Goal: Information Seeking & Learning: Learn about a topic

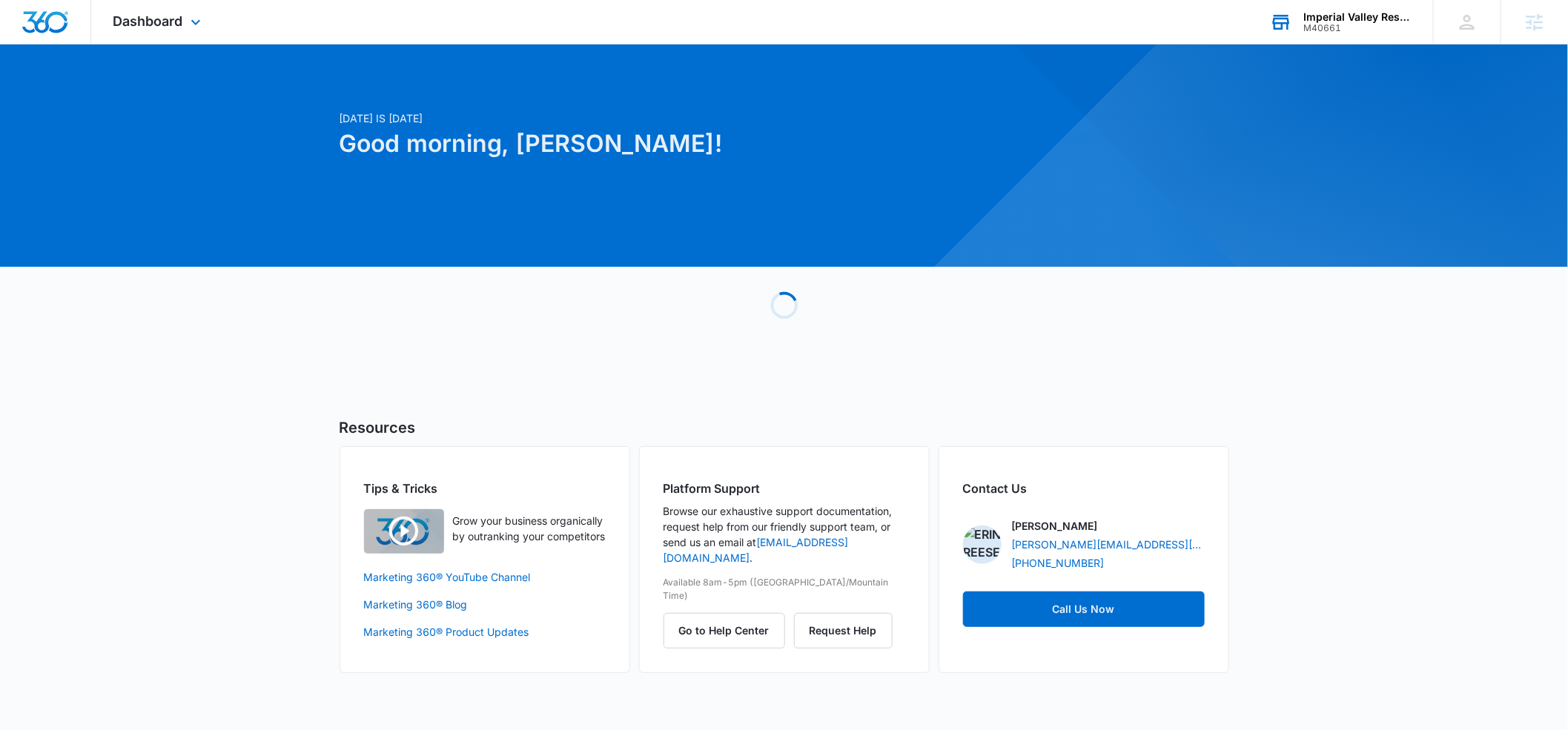
click at [1334, 20] on div "Imperial Valley Respite" at bounding box center [1357, 17] width 108 height 12
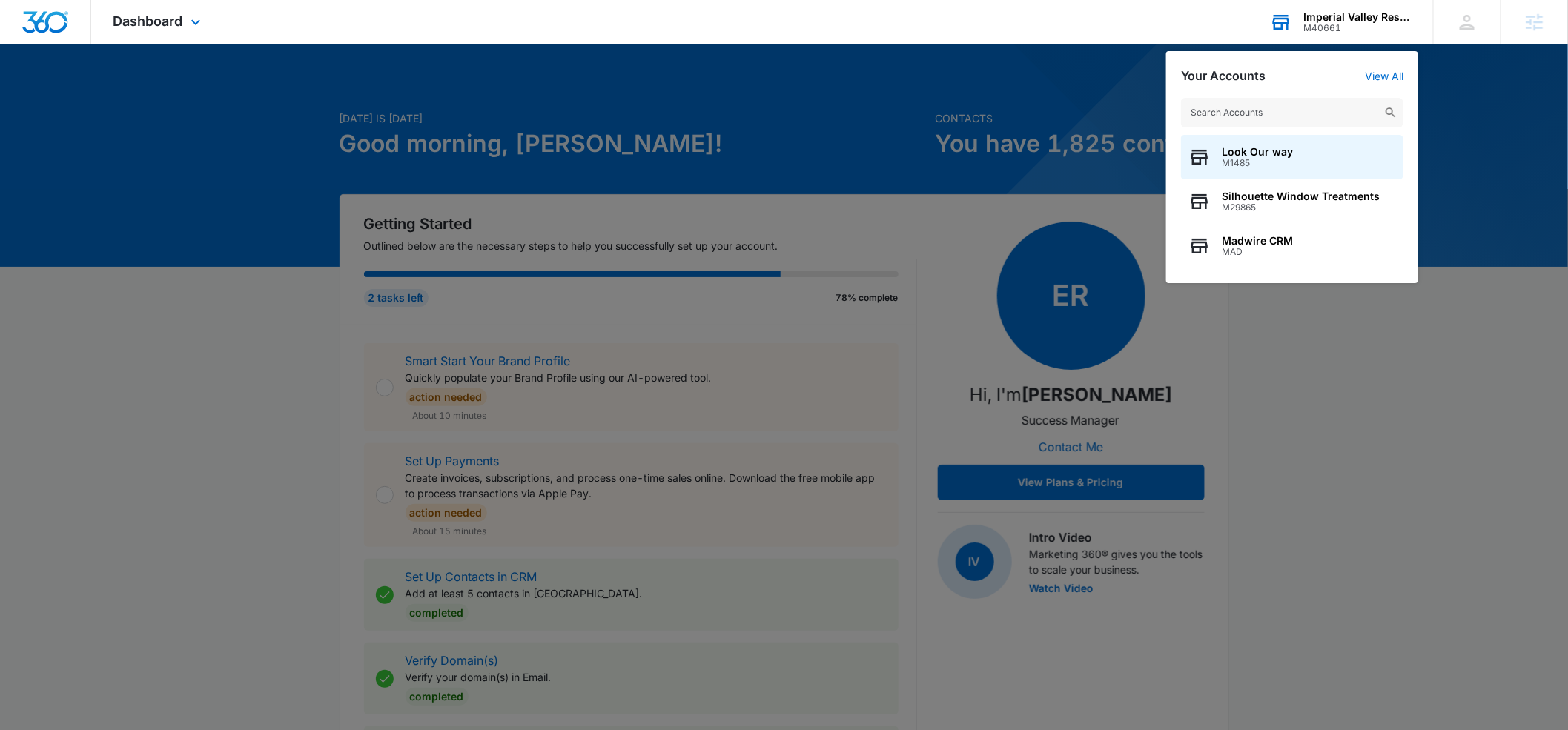
click at [1216, 103] on input "text" at bounding box center [1291, 112] width 222 height 29
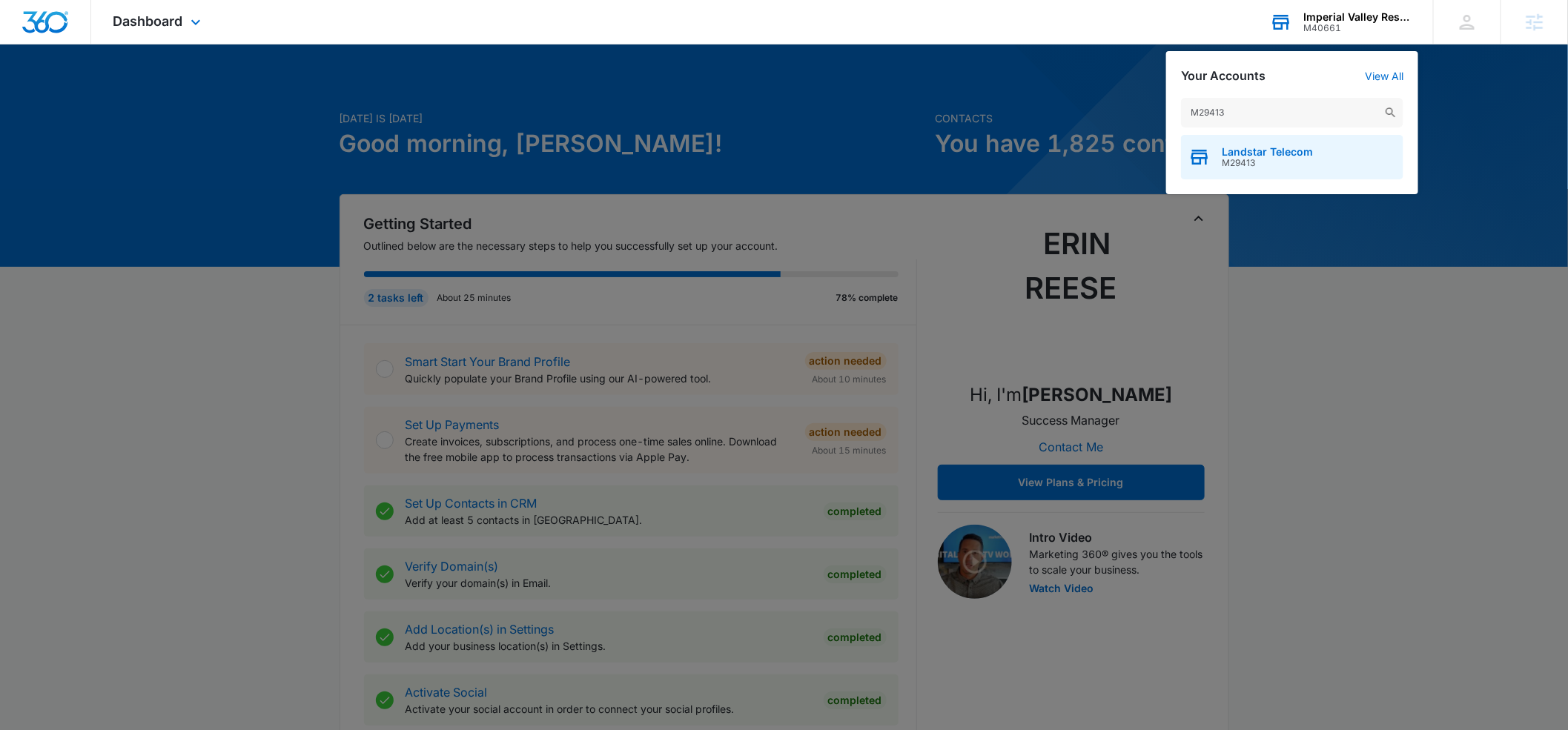
type input "M29413"
click at [1235, 149] on span "Landstar Telecom" at bounding box center [1266, 152] width 91 height 12
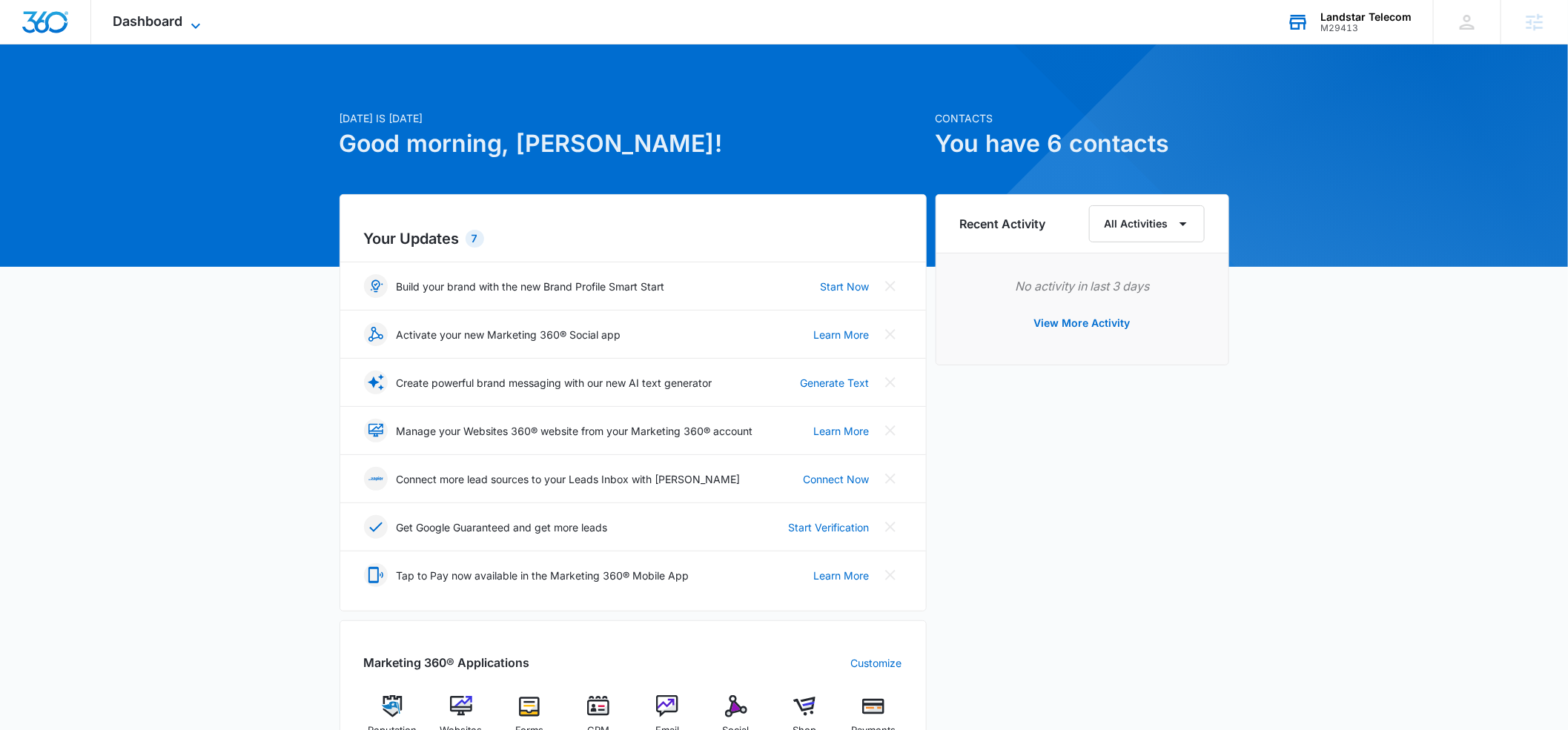
click at [199, 24] on icon at bounding box center [195, 26] width 9 height 5
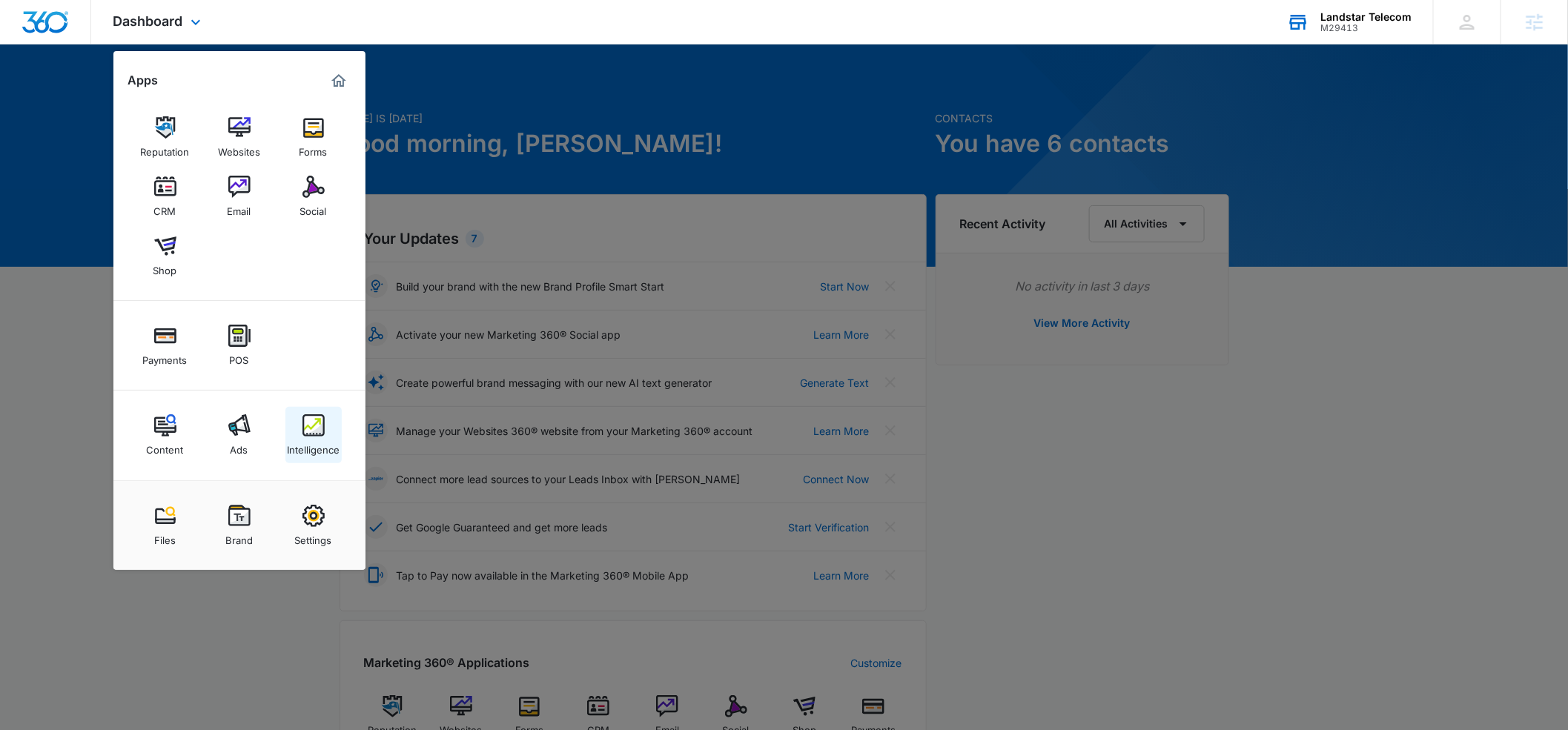
click at [299, 433] on link "Intelligence" at bounding box center [313, 435] width 56 height 56
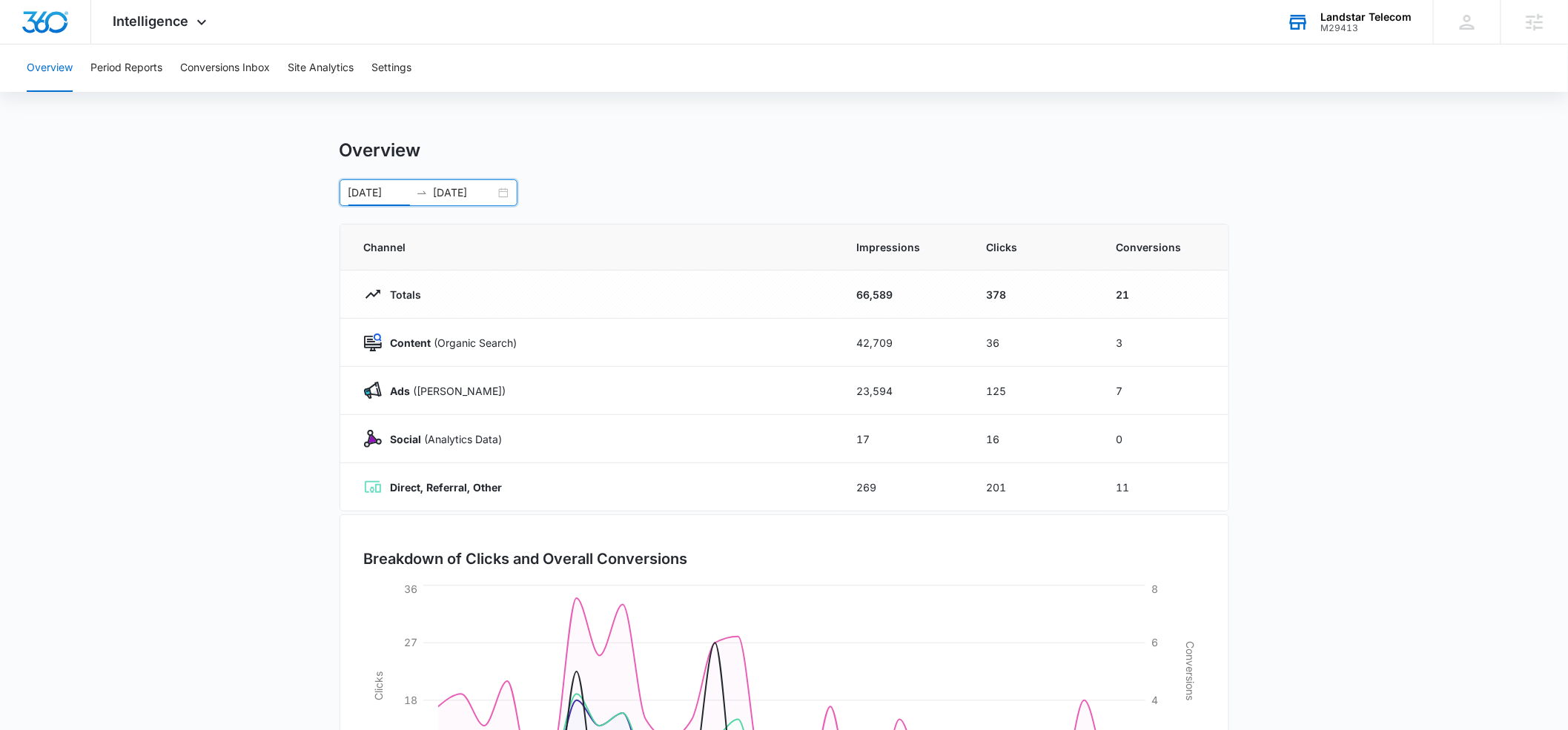
click at [371, 189] on input "08/05/2025" at bounding box center [379, 193] width 61 height 16
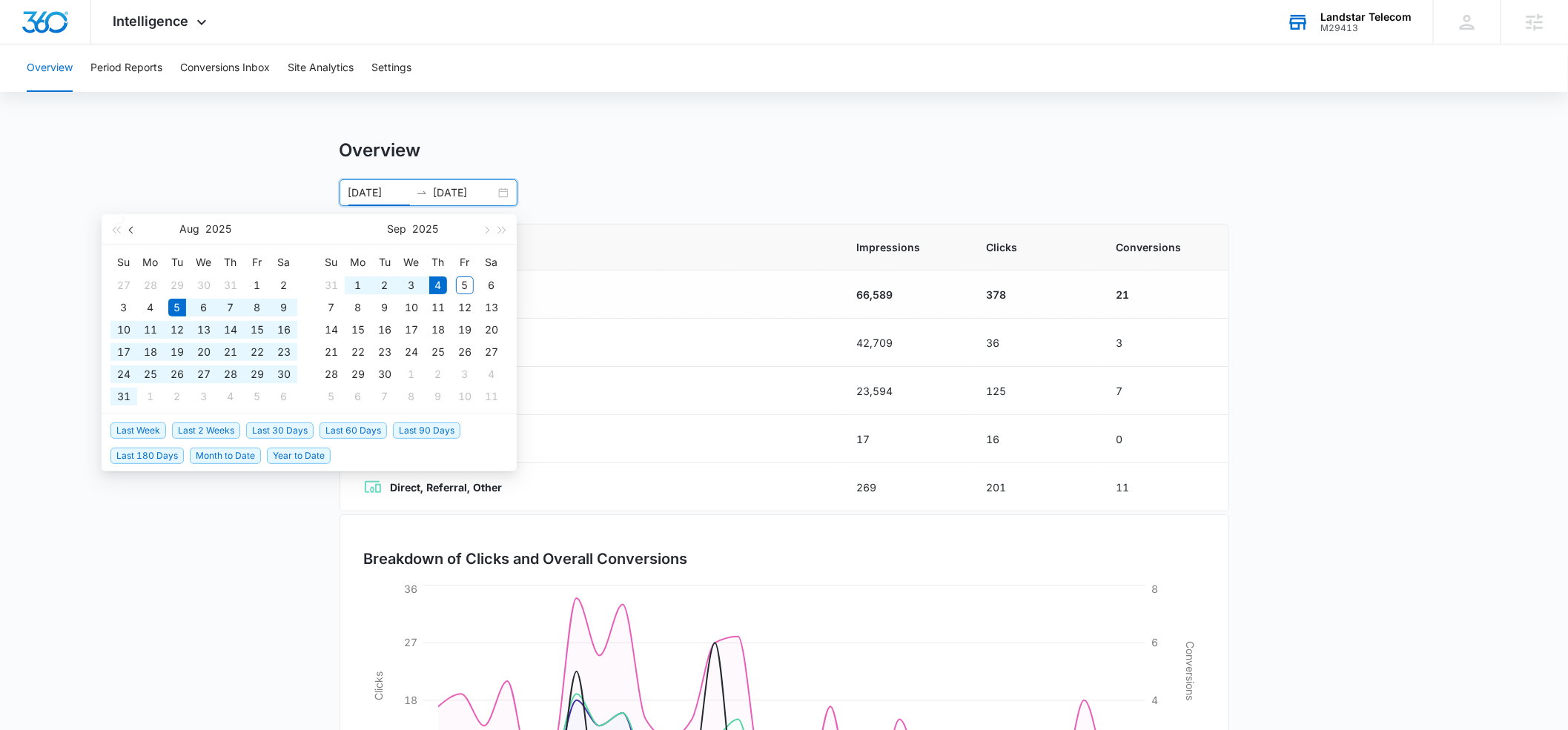
click at [136, 230] on button "button" at bounding box center [131, 229] width 16 height 29
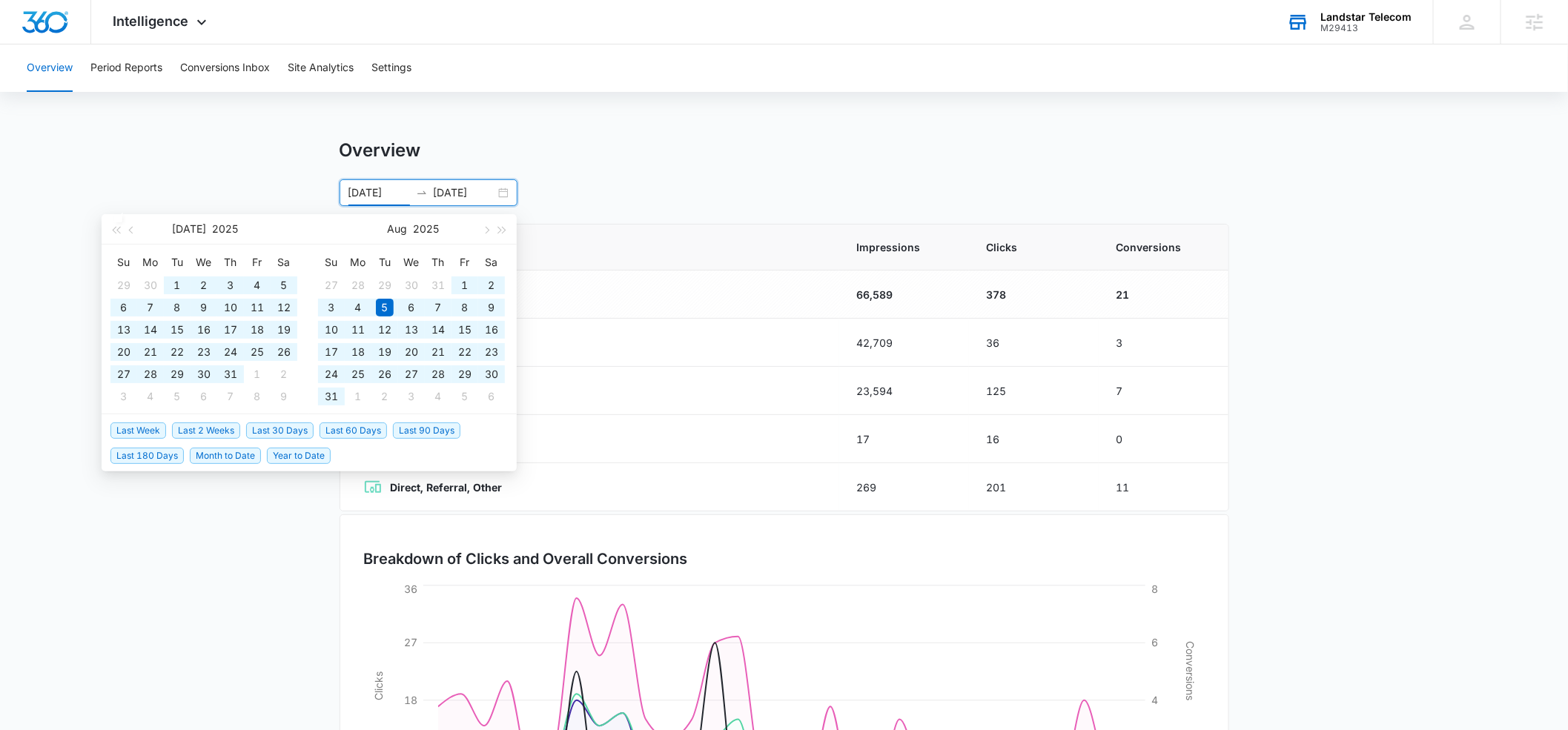
click at [141, 460] on span "Last 180 Days" at bounding box center [147, 455] width 73 height 16
type input "03/08/2025"
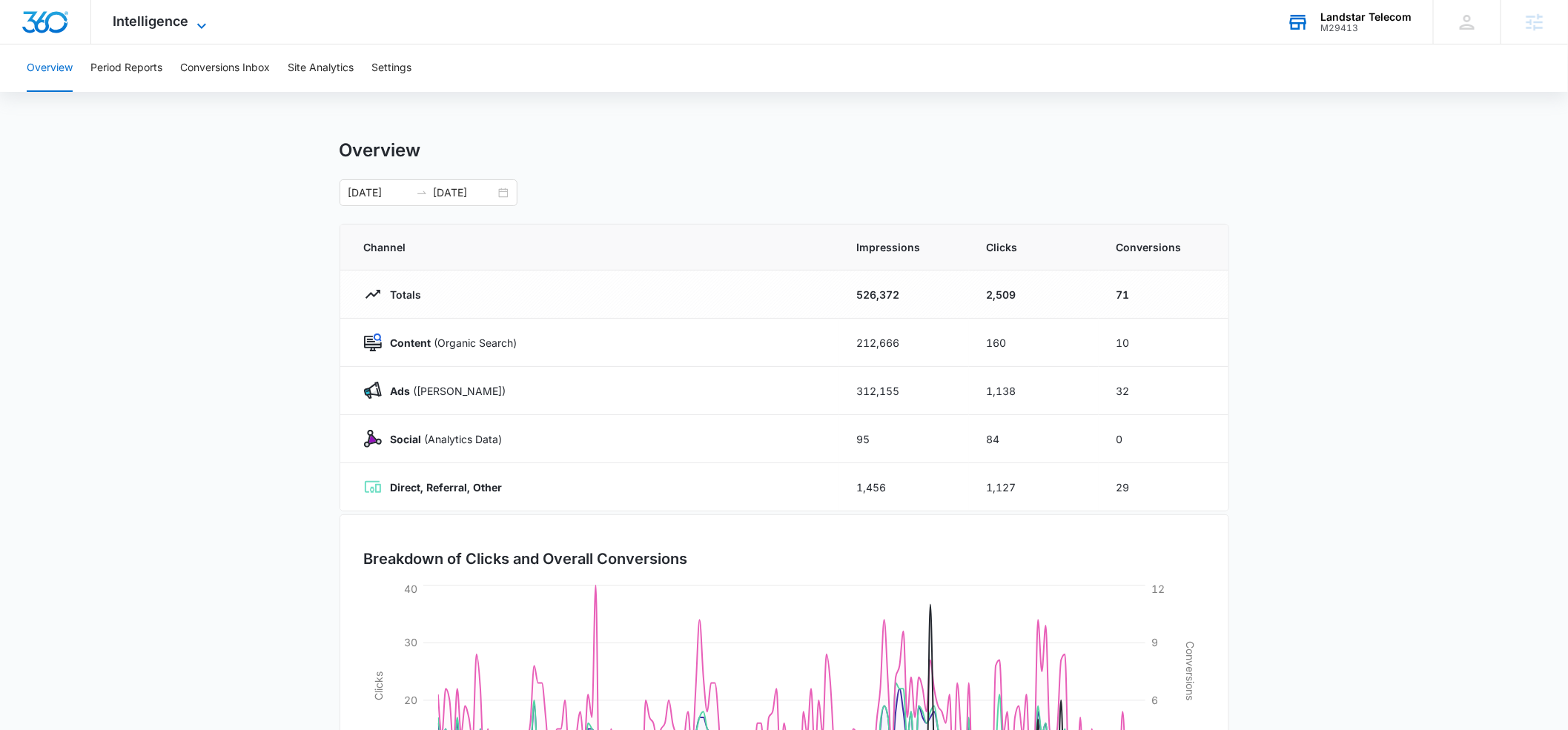
click at [199, 29] on icon at bounding box center [201, 26] width 18 height 18
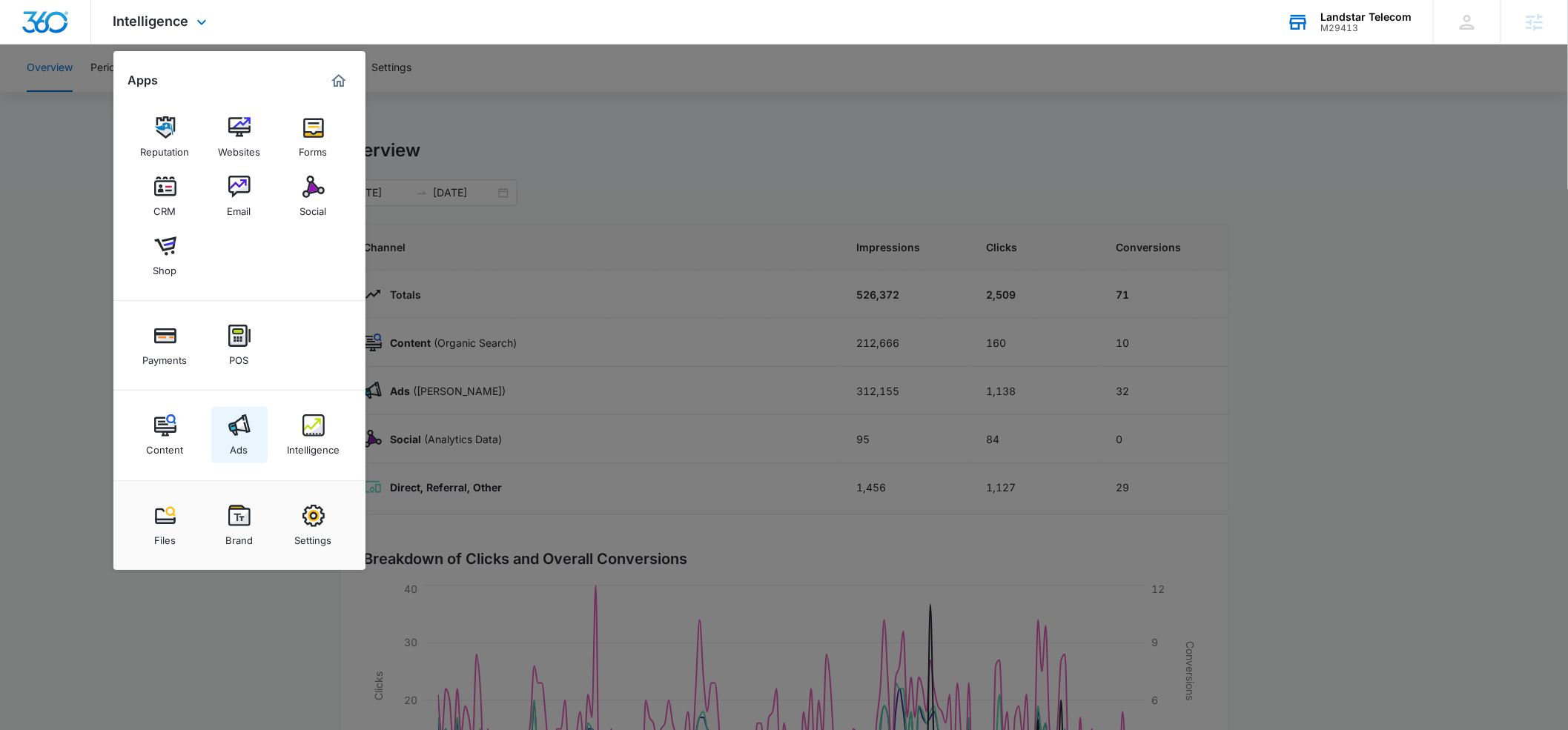
click at [239, 445] on div "Ads" at bounding box center [239, 446] width 18 height 19
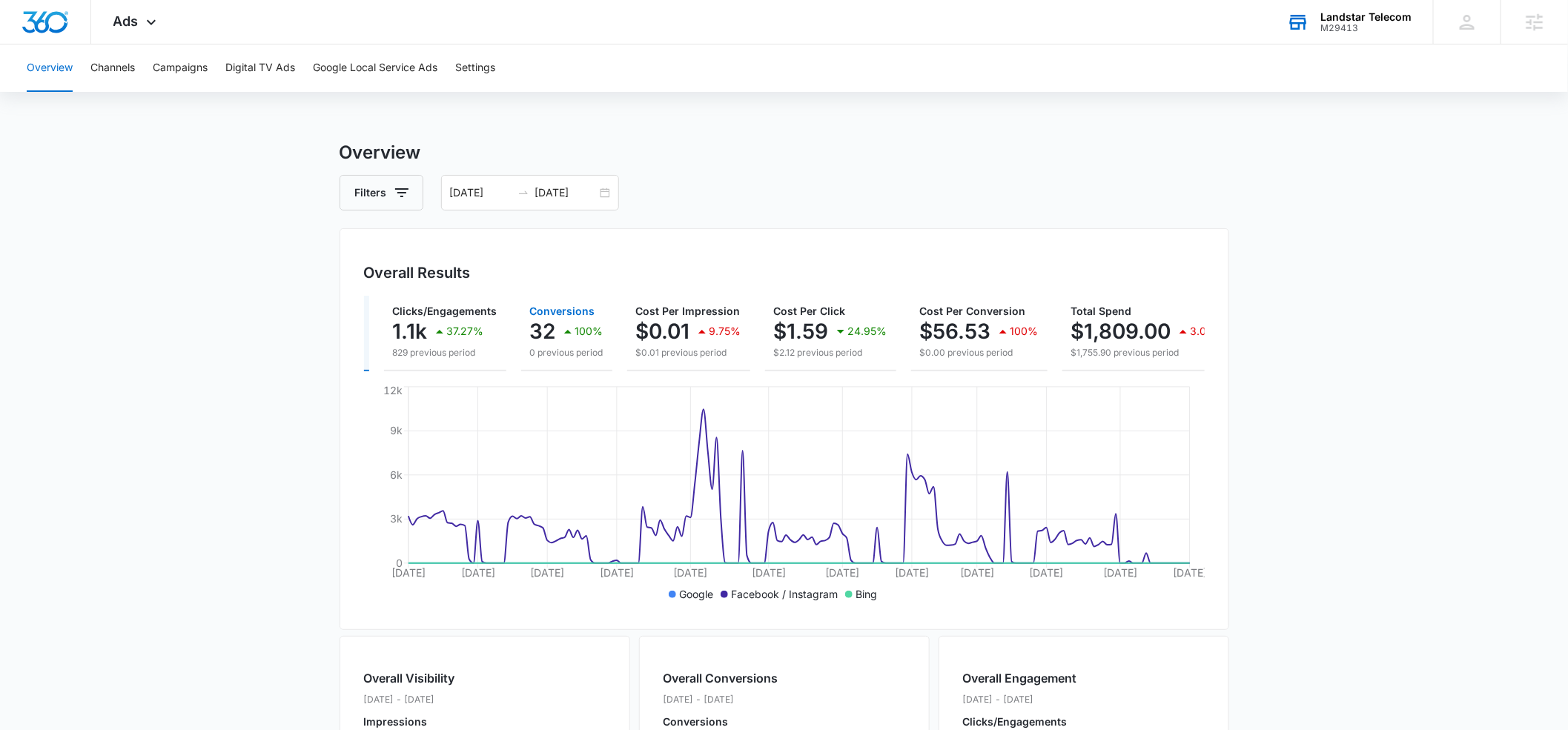
scroll to position [0, 162]
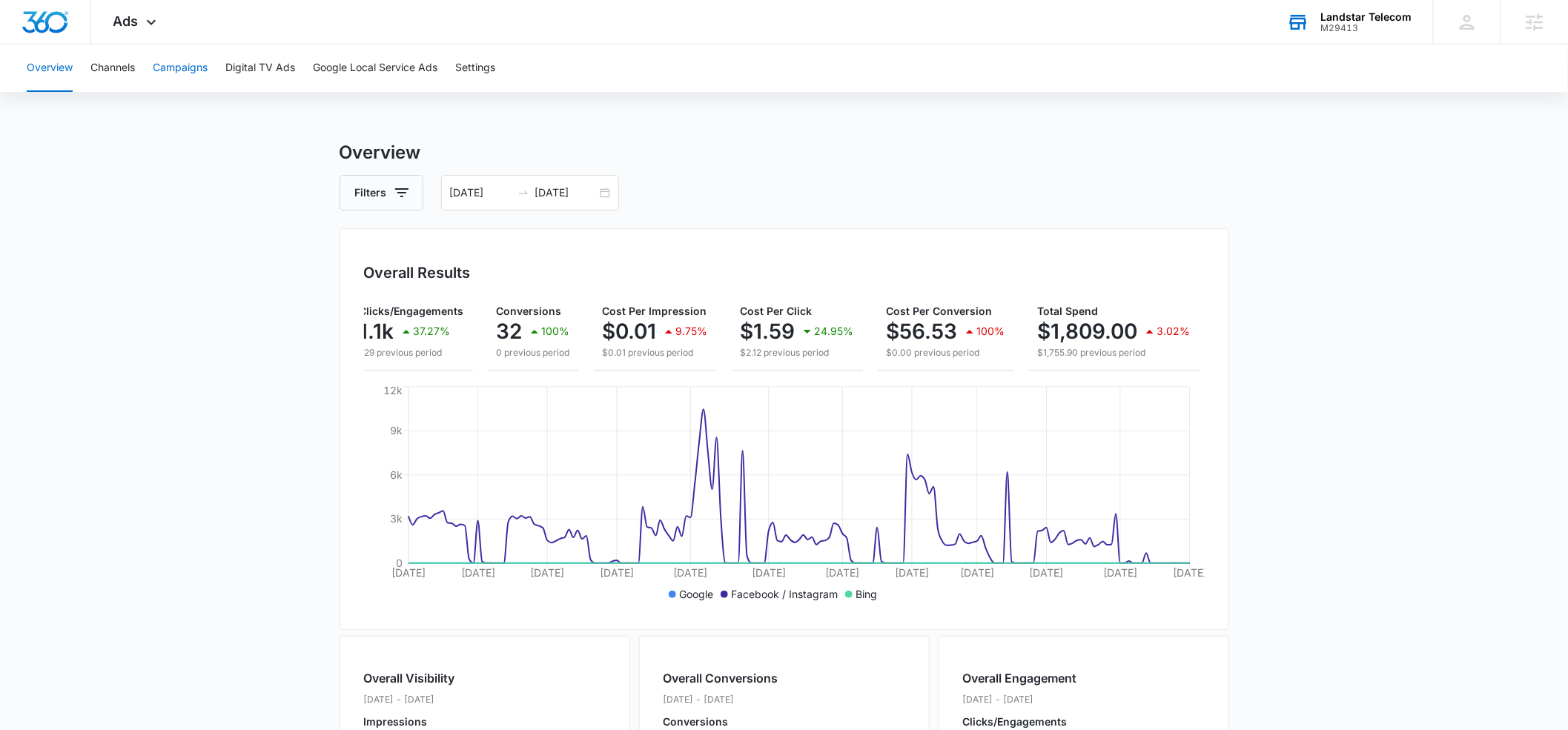
click at [198, 65] on button "Campaigns" at bounding box center [180, 67] width 54 height 48
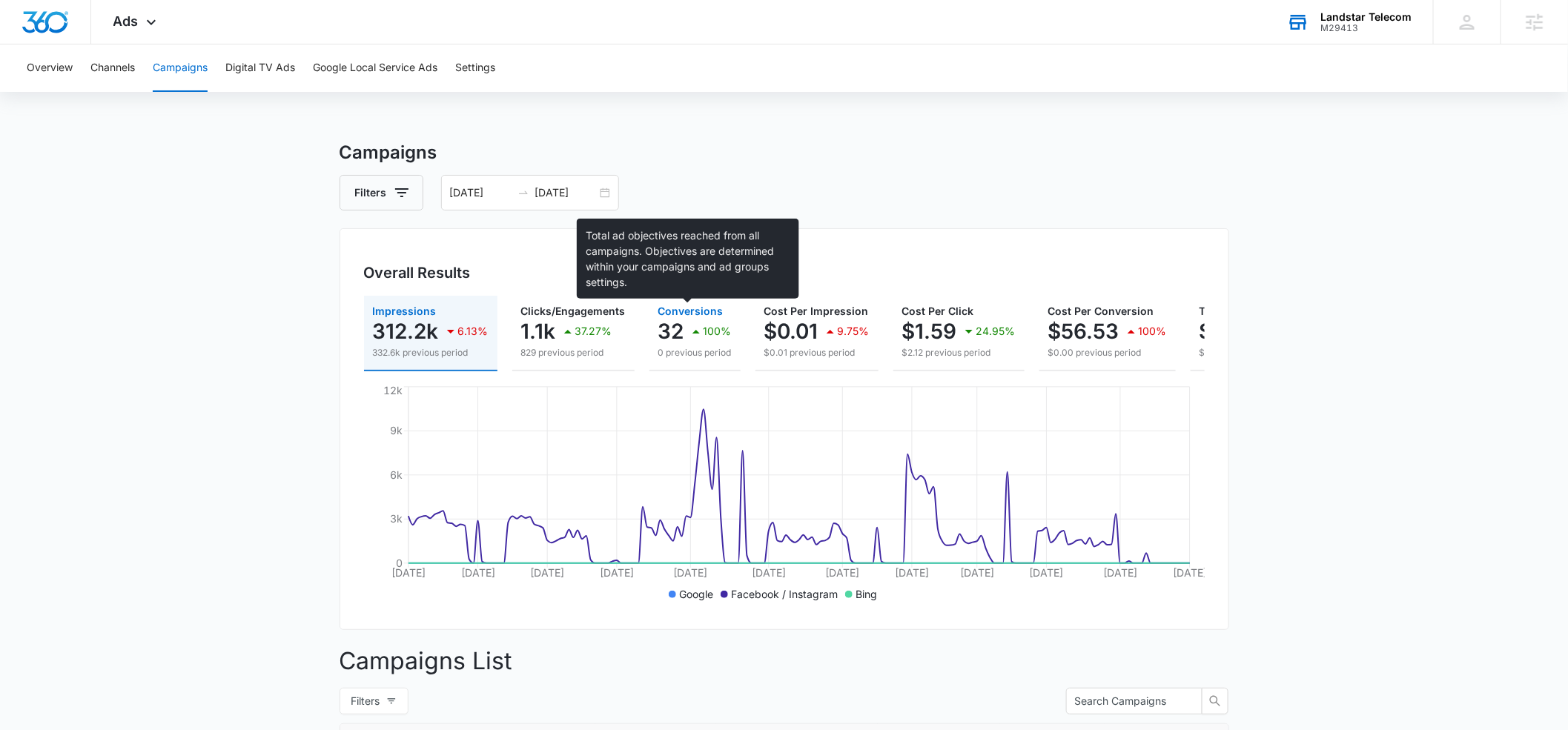
click at [689, 314] on span "Conversions" at bounding box center [691, 310] width 65 height 13
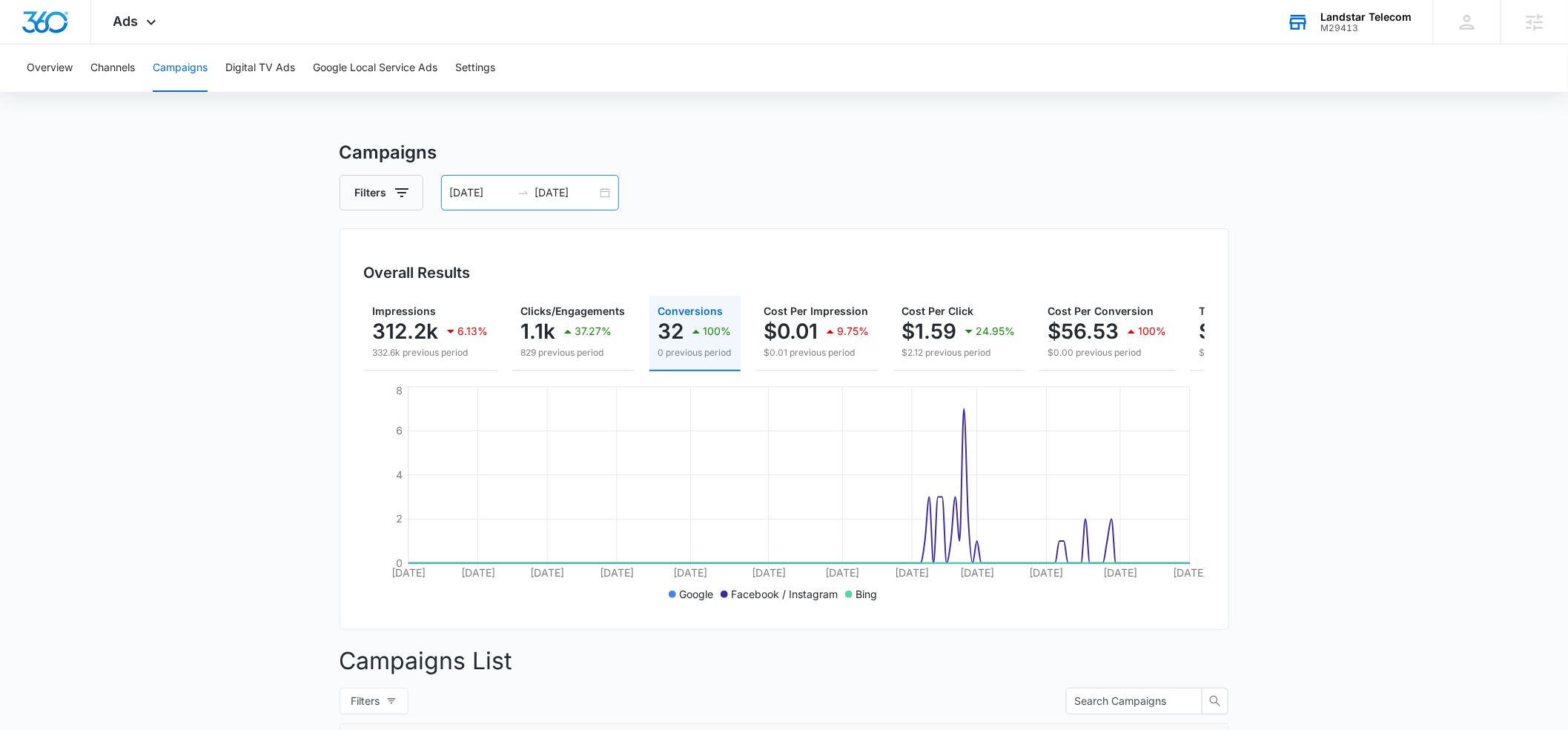
click at [506, 193] on input "03/08/2025" at bounding box center [481, 193] width 61 height 16
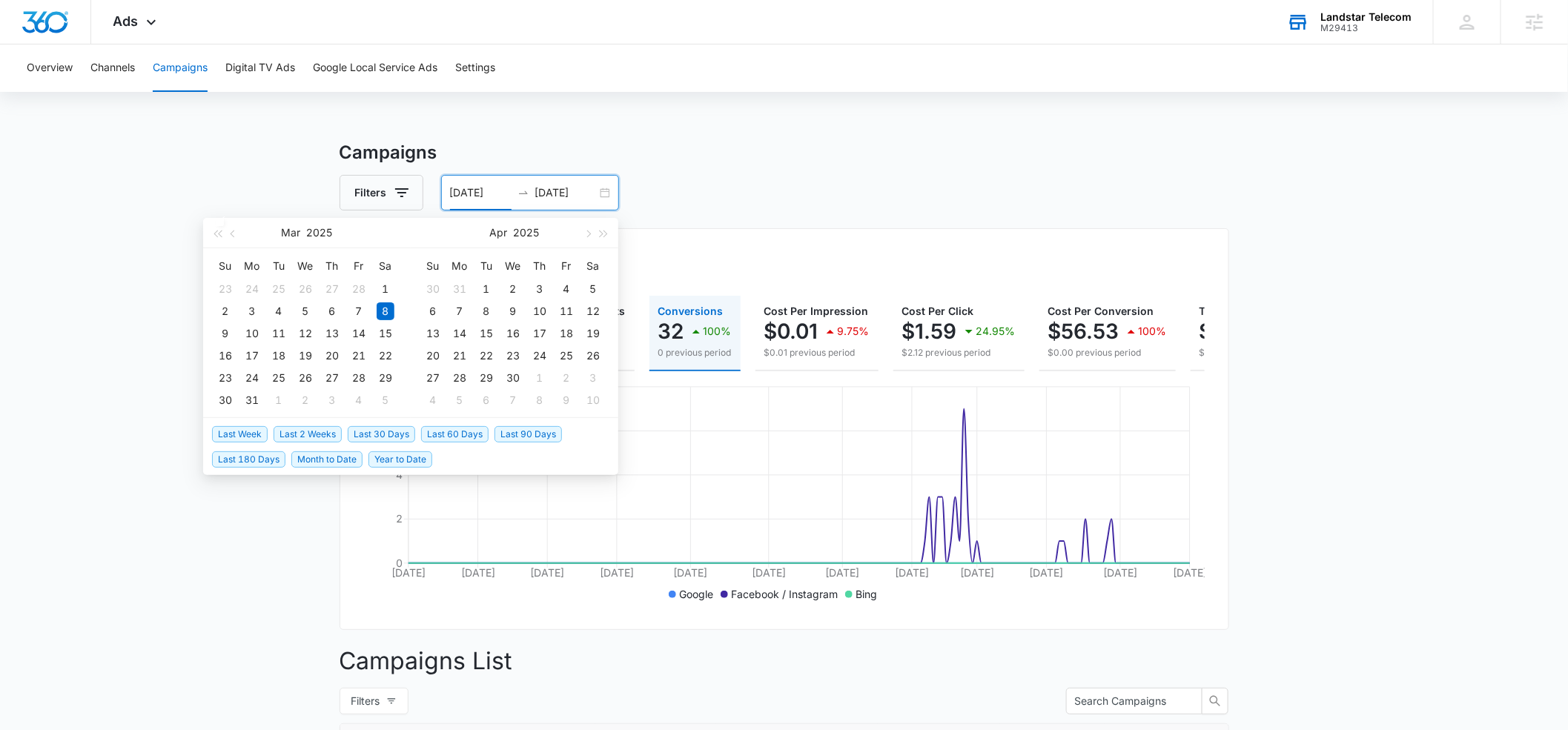
click at [445, 429] on span "Last 60 Days" at bounding box center [455, 434] width 67 height 16
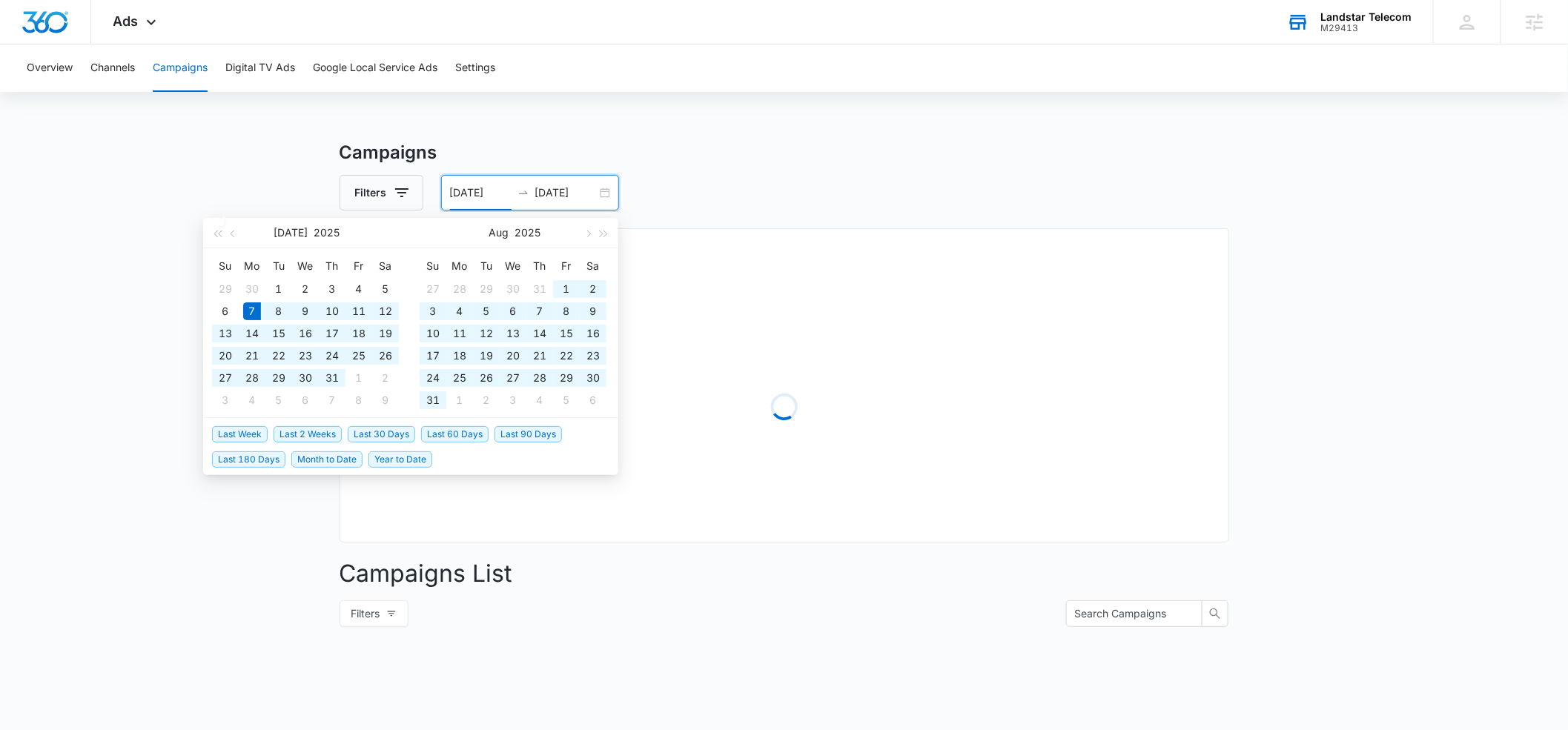
type input "07/07/2025"
type input "09/05/2025"
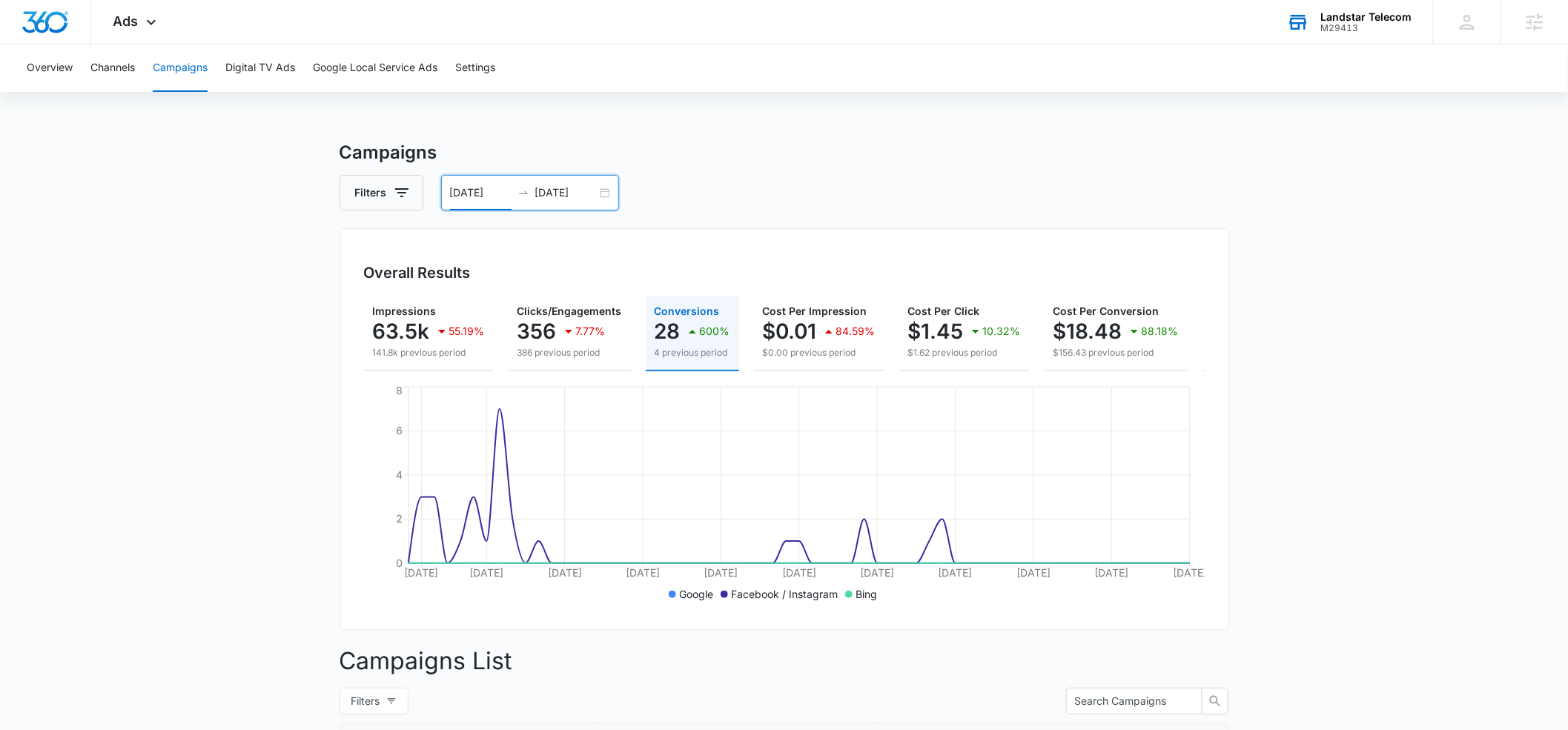
click at [461, 194] on input "07/07/2025" at bounding box center [481, 193] width 61 height 16
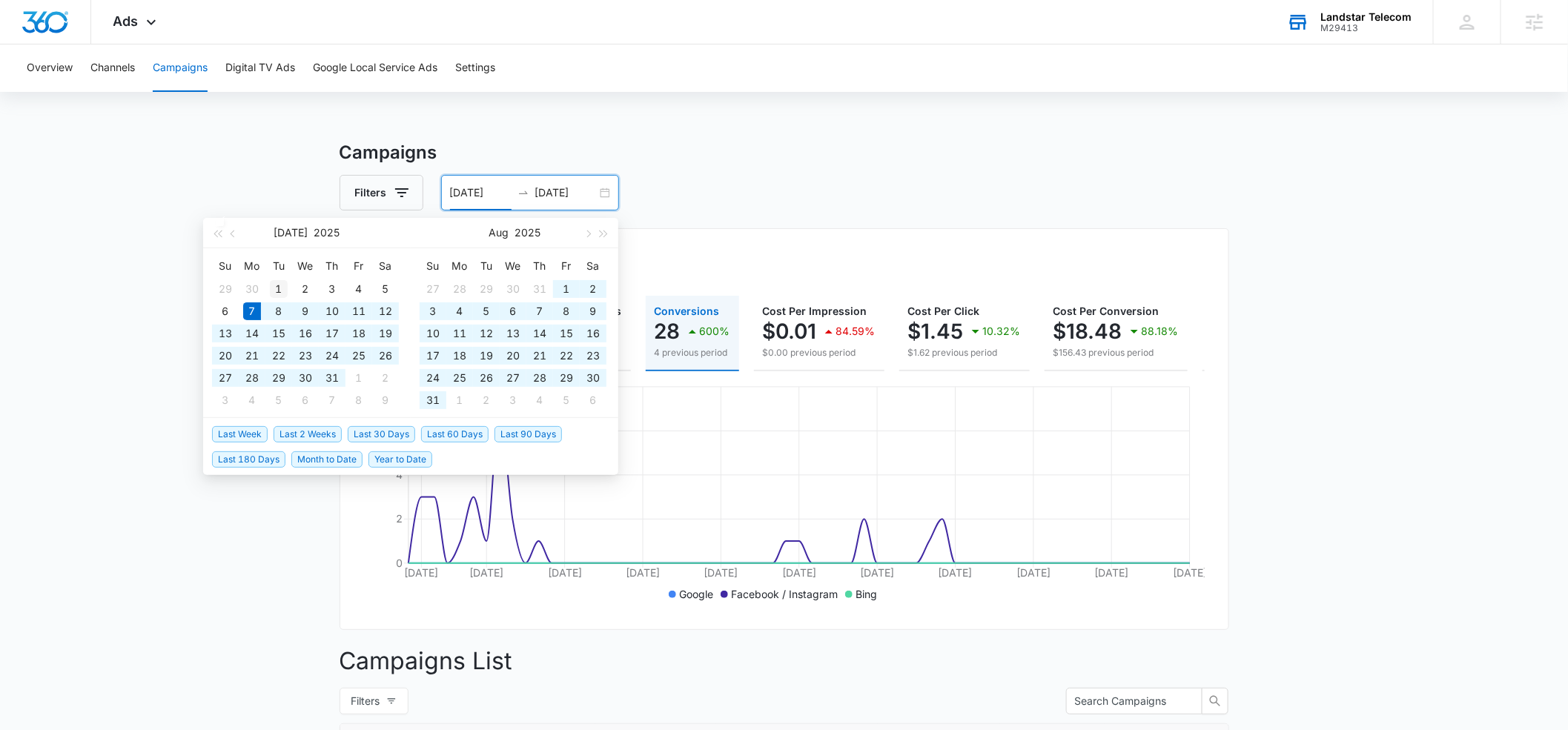
type input "07/01/2025"
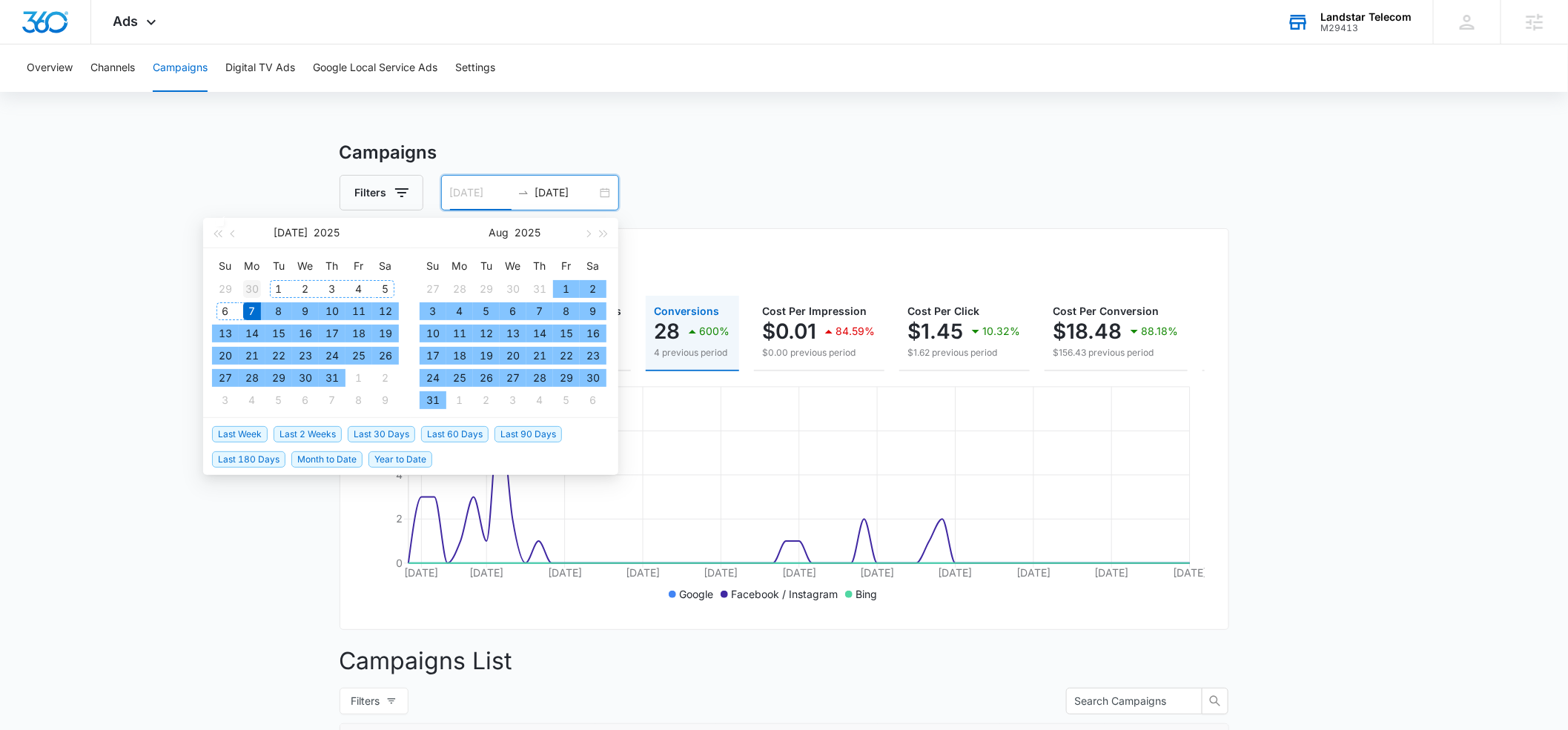
click at [284, 282] on div "1" at bounding box center [278, 289] width 18 height 18
type input "09/05/2025"
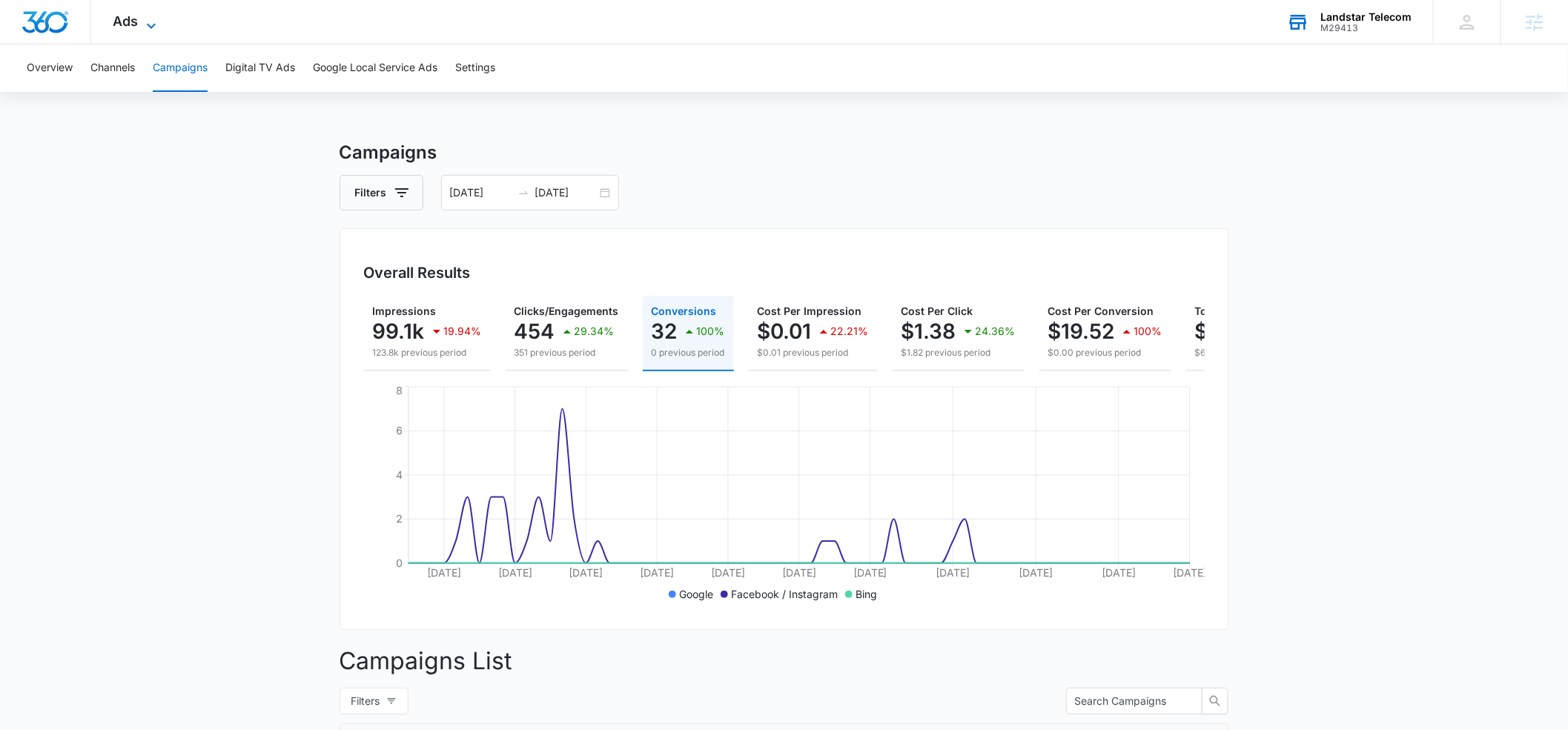
click at [149, 25] on icon at bounding box center [151, 26] width 9 height 5
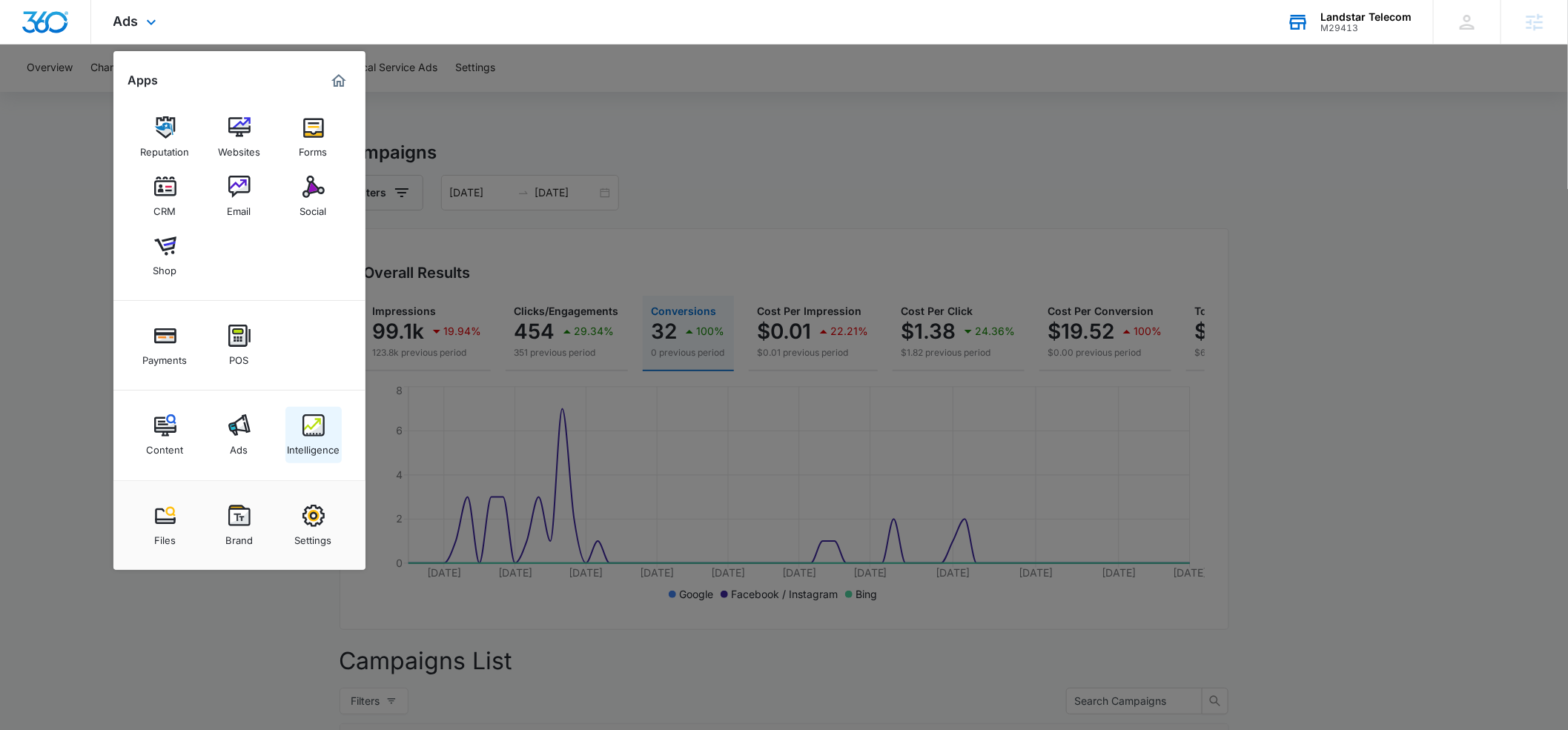
click at [315, 432] on img at bounding box center [314, 425] width 22 height 22
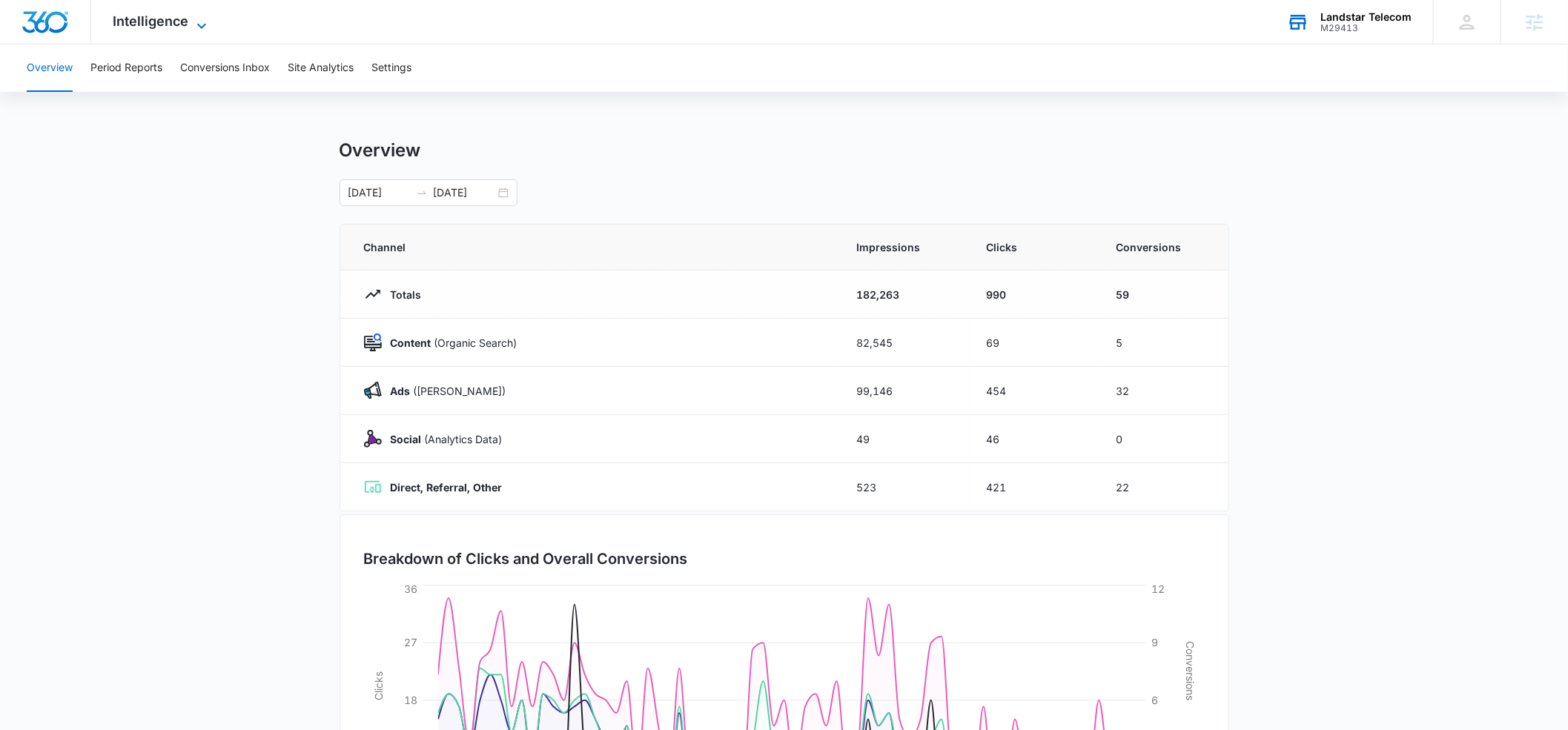
click at [205, 23] on icon at bounding box center [201, 26] width 18 height 18
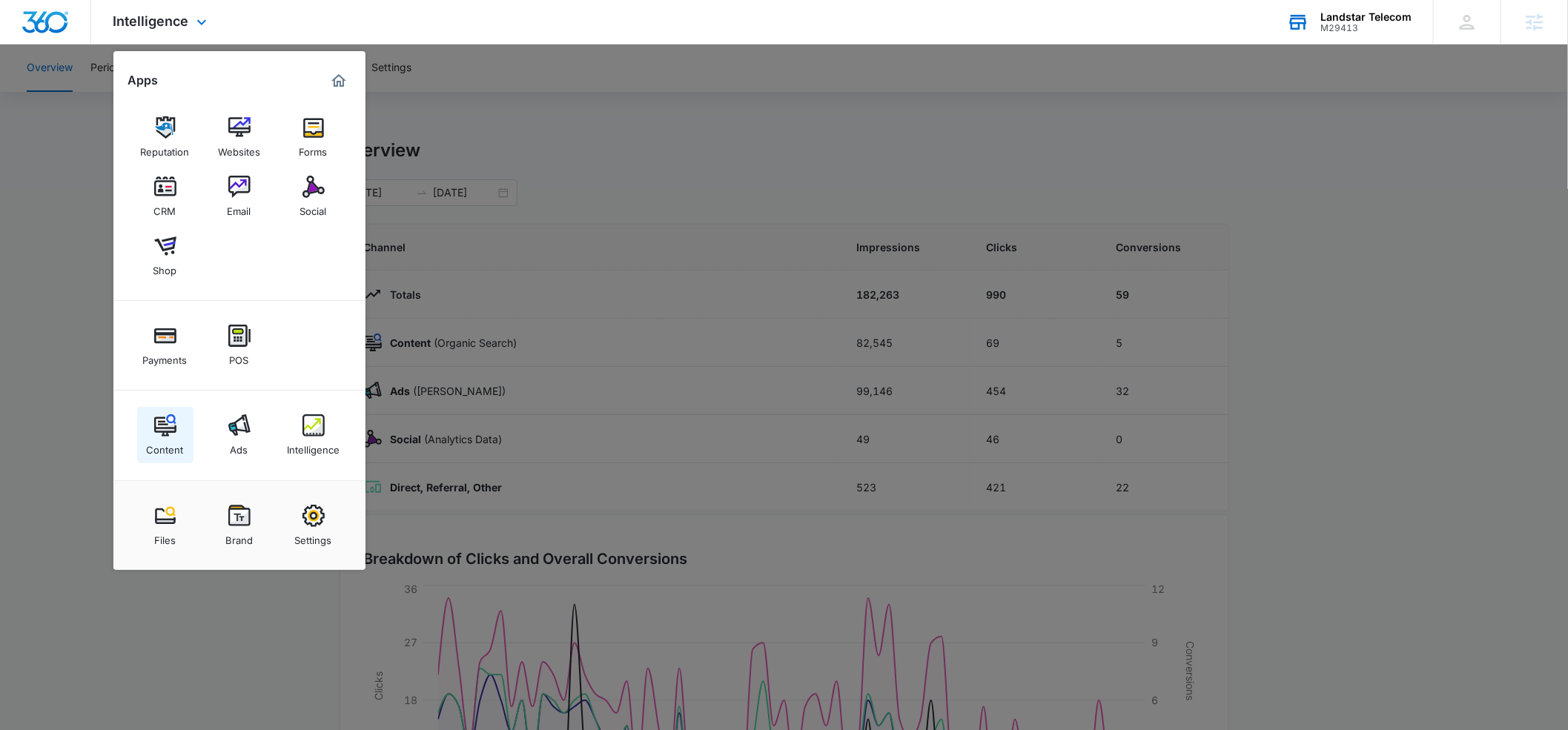
click at [158, 429] on img at bounding box center [165, 425] width 22 height 22
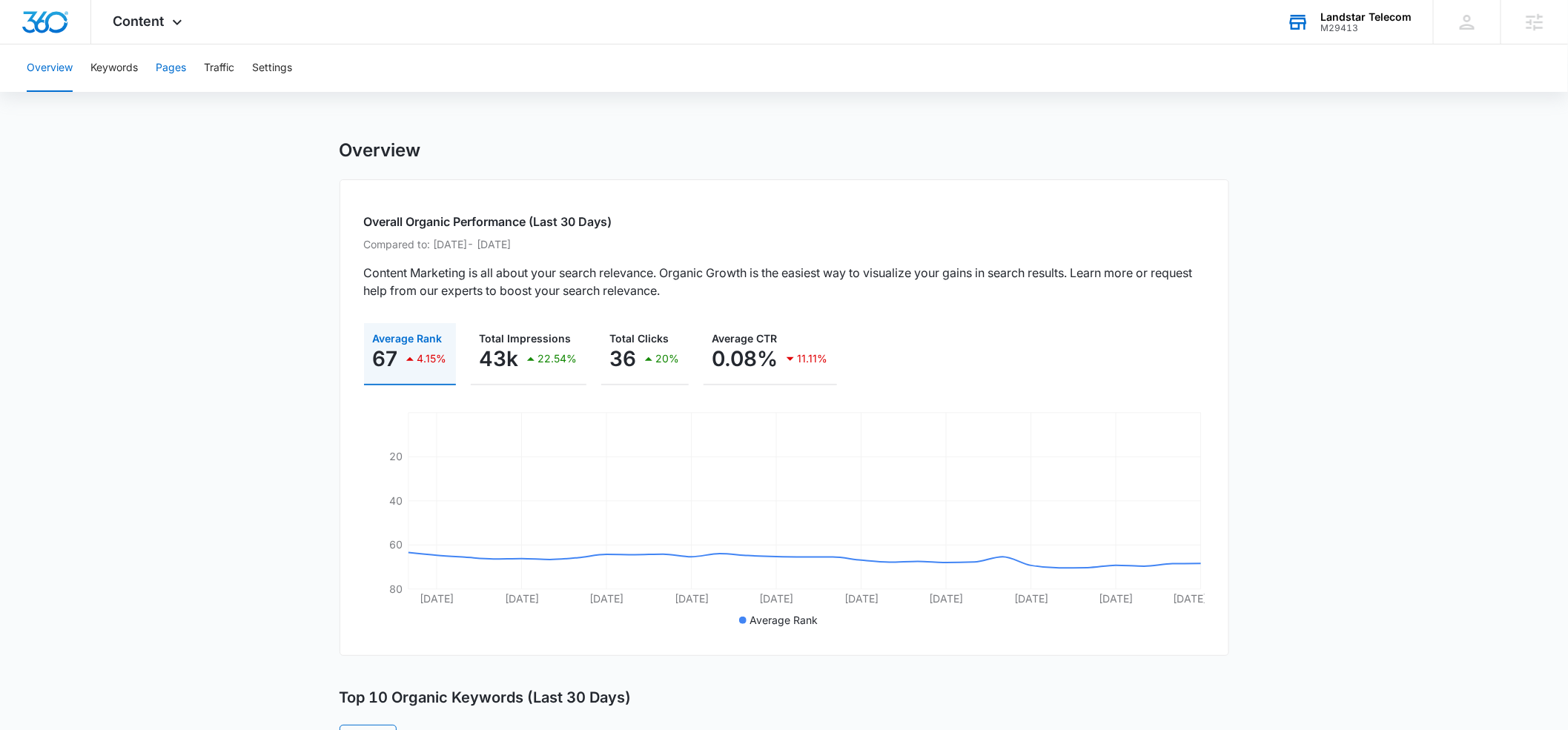
click at [169, 70] on button "Pages" at bounding box center [170, 67] width 30 height 48
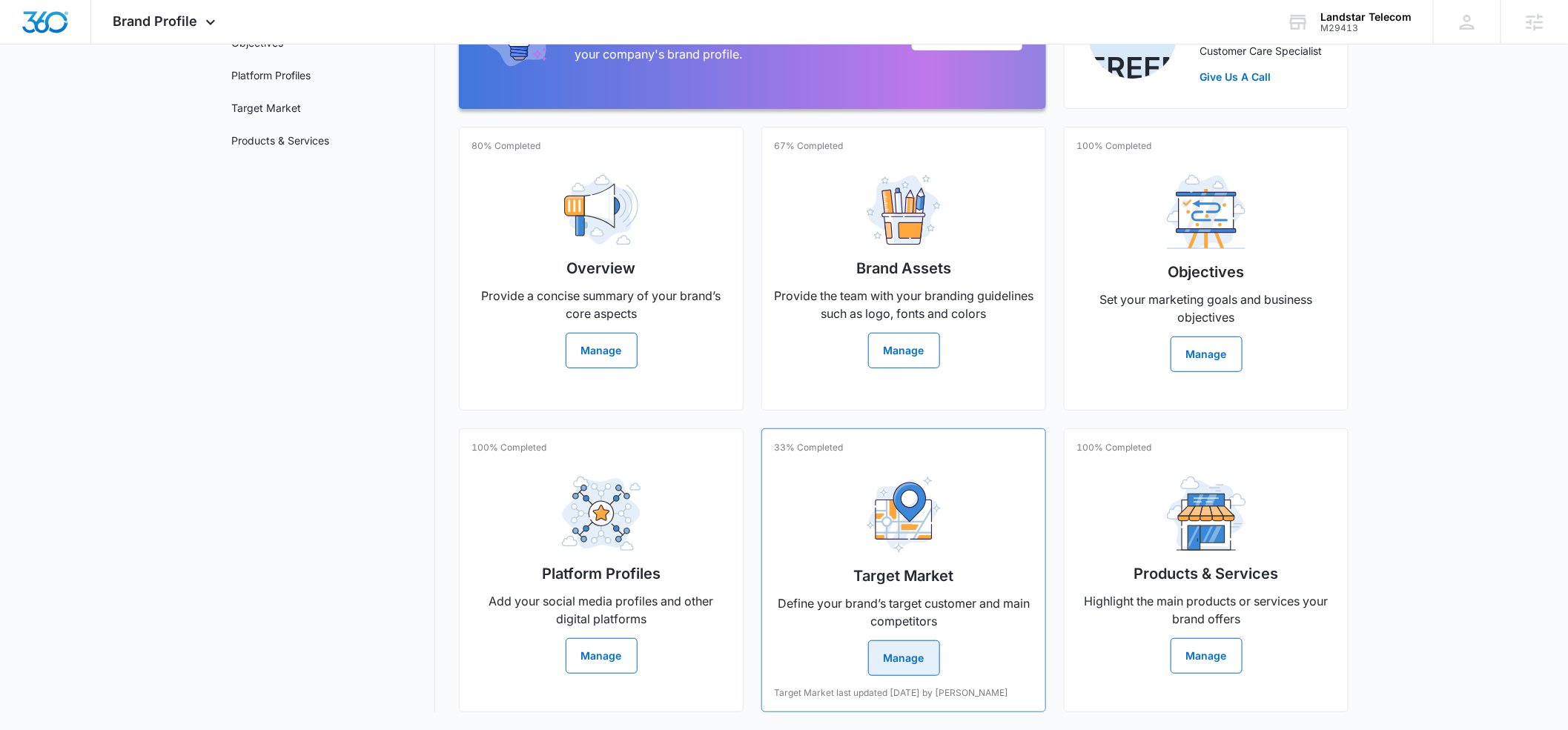
scroll to position [216, 0]
click at [921, 643] on button "Manage" at bounding box center [903, 657] width 72 height 35
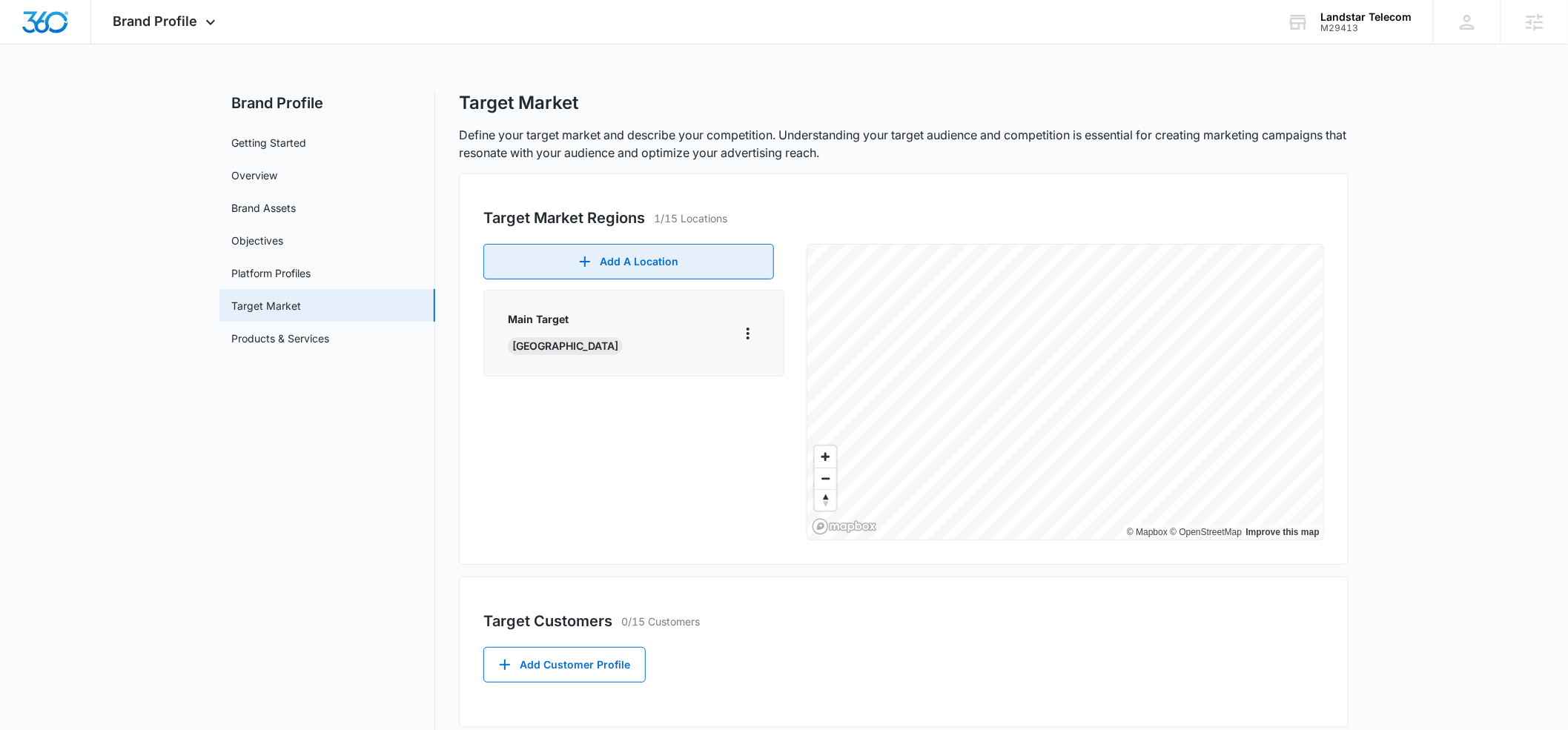
click at [698, 276] on button "Add A Location" at bounding box center [628, 261] width 290 height 35
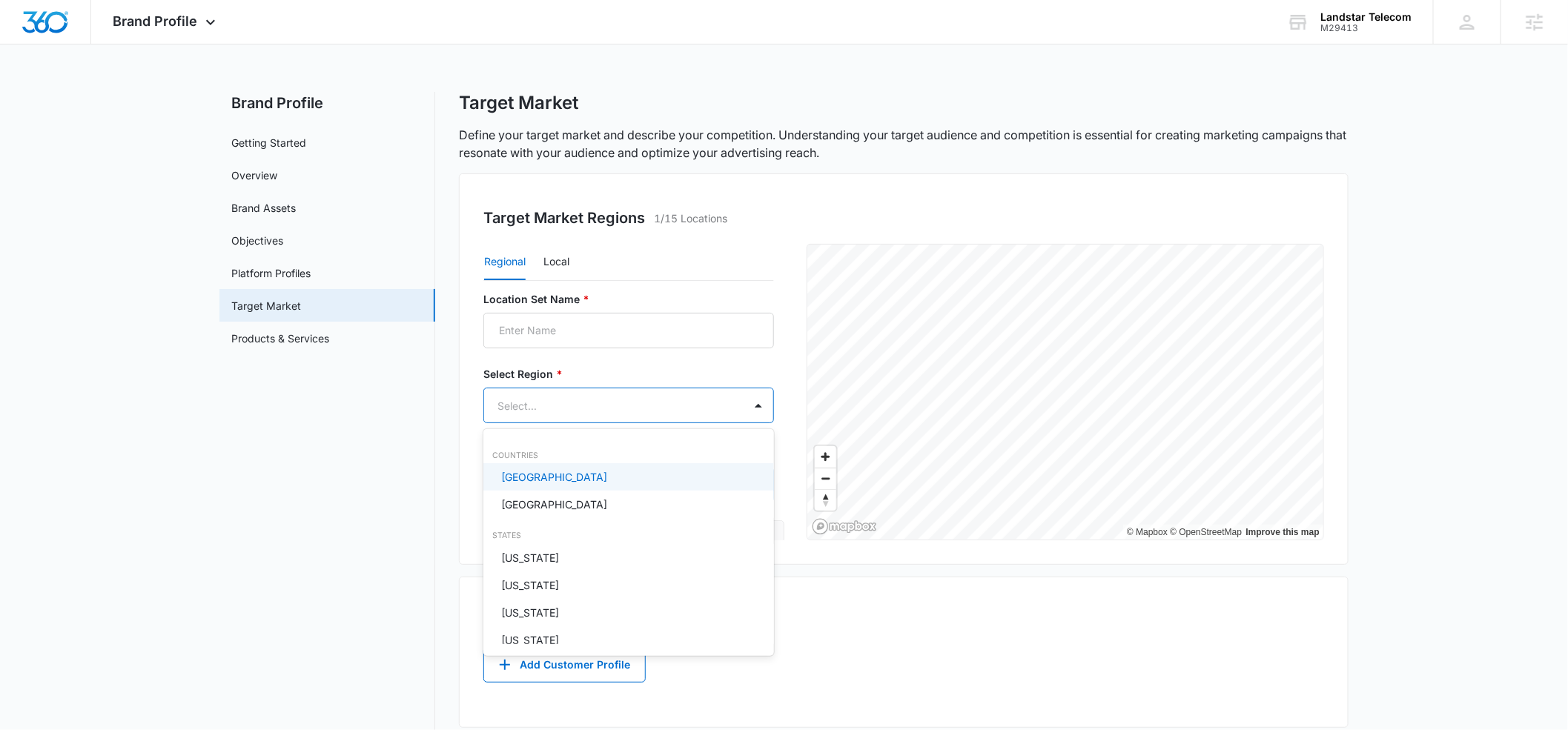
click at [535, 411] on body "Brand Profile Apps Reputation Websites Forms CRM Email Social Shop Payments POS…" at bounding box center [784, 365] width 1568 height 730
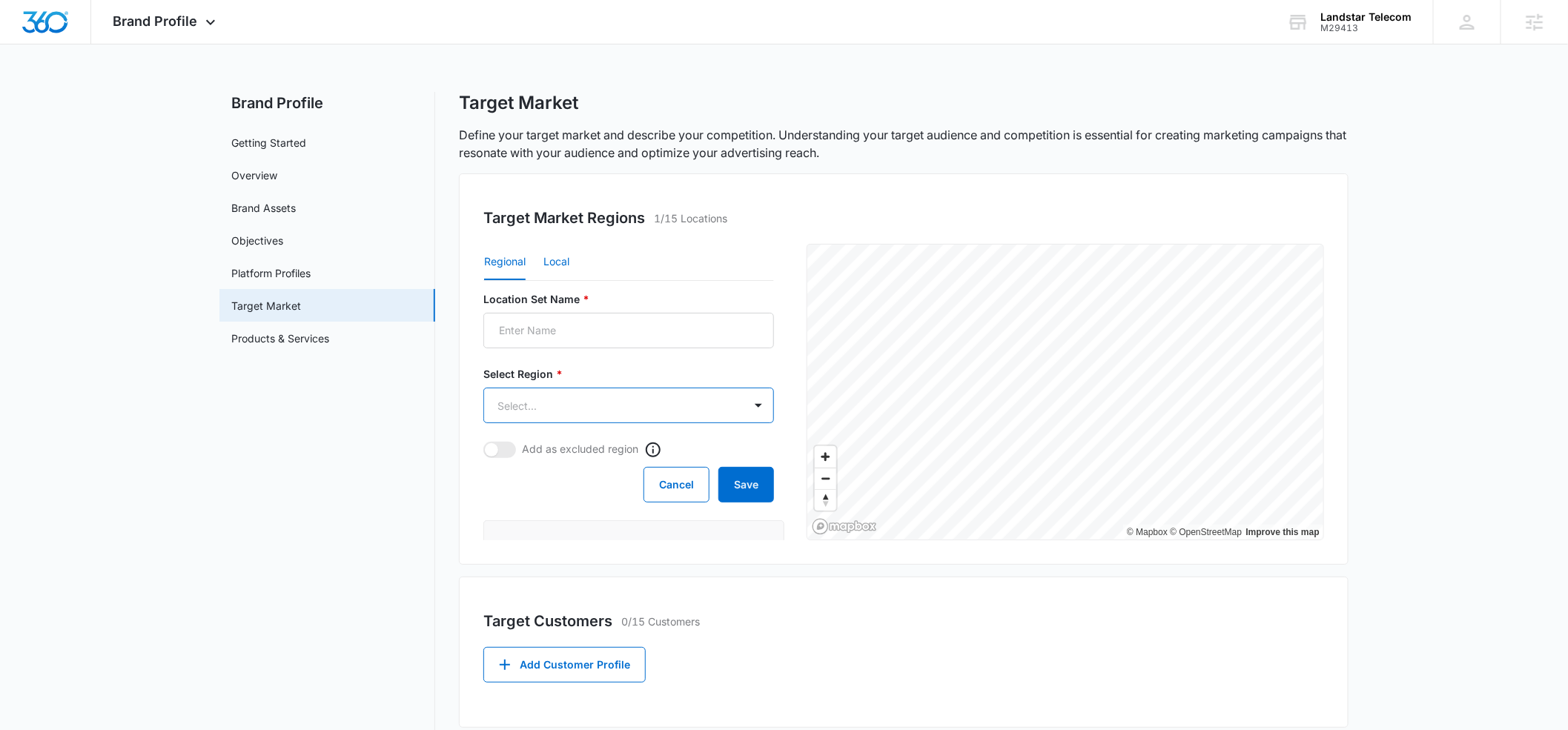
click at [553, 263] on button "Local" at bounding box center [557, 262] width 26 height 35
click at [503, 258] on button "Regional" at bounding box center [505, 262] width 41 height 35
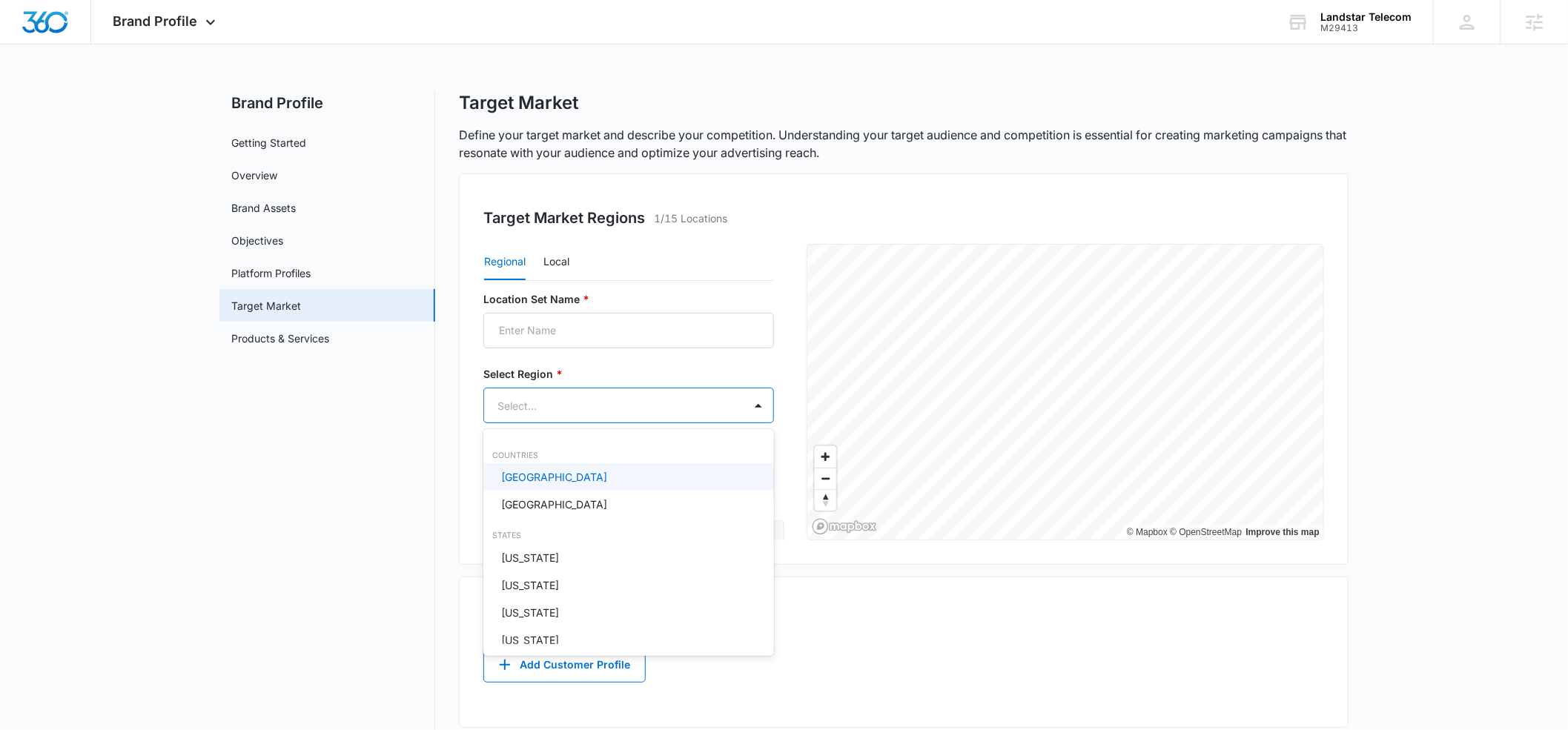
click at [549, 399] on body "Brand Profile Apps Reputation Websites Forms CRM Email Social Shop Payments POS…" at bounding box center [784, 365] width 1568 height 730
